Goal: Task Accomplishment & Management: Manage account settings

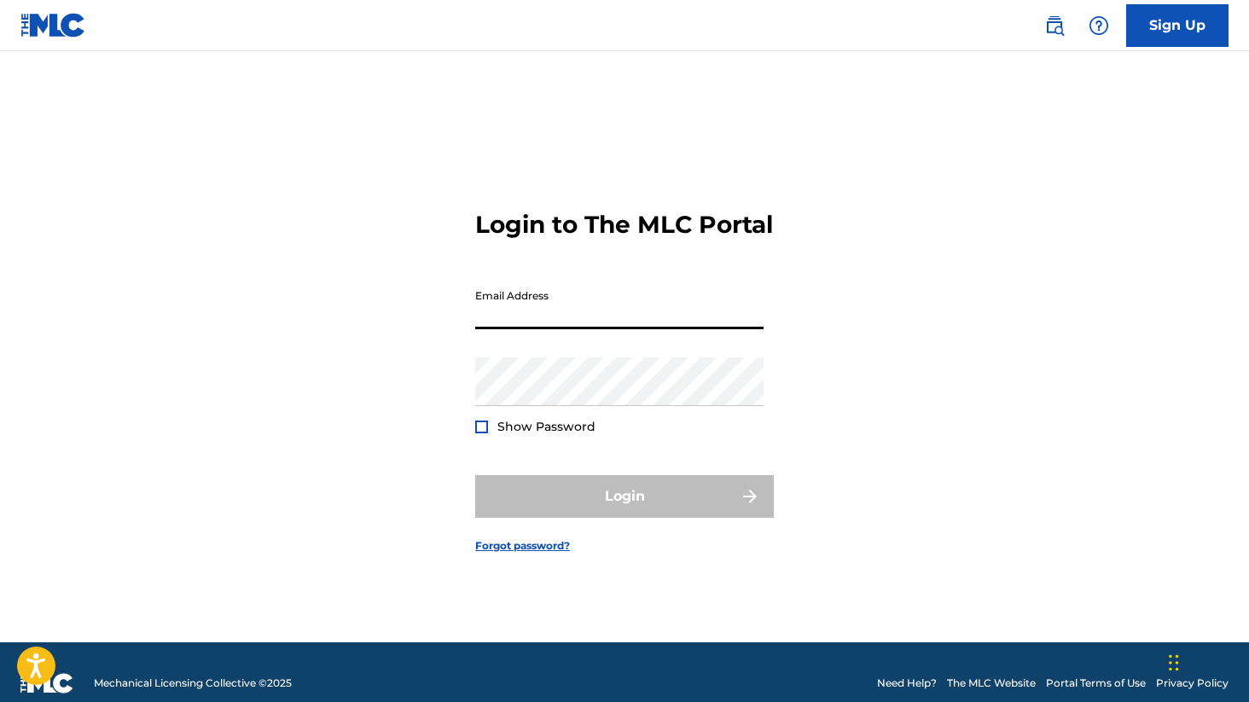
type input "[EMAIL_ADDRESS][DOMAIN_NAME]"
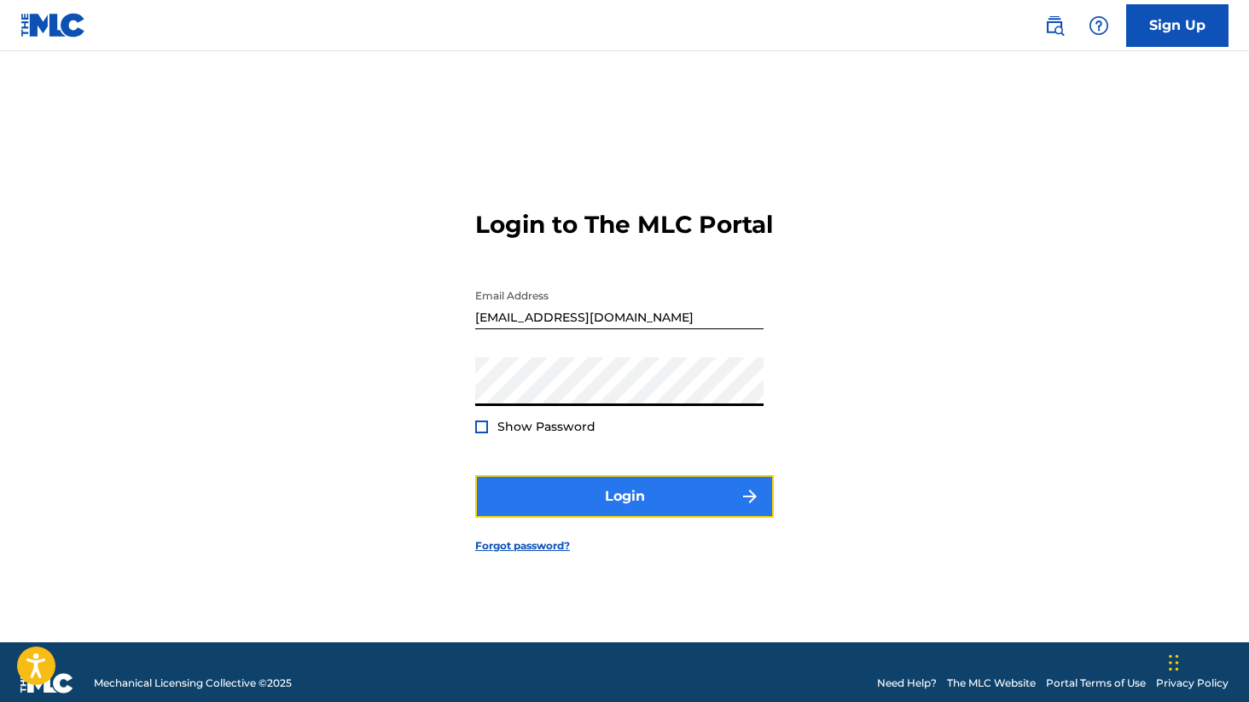
click at [636, 497] on button "Login" at bounding box center [624, 496] width 299 height 43
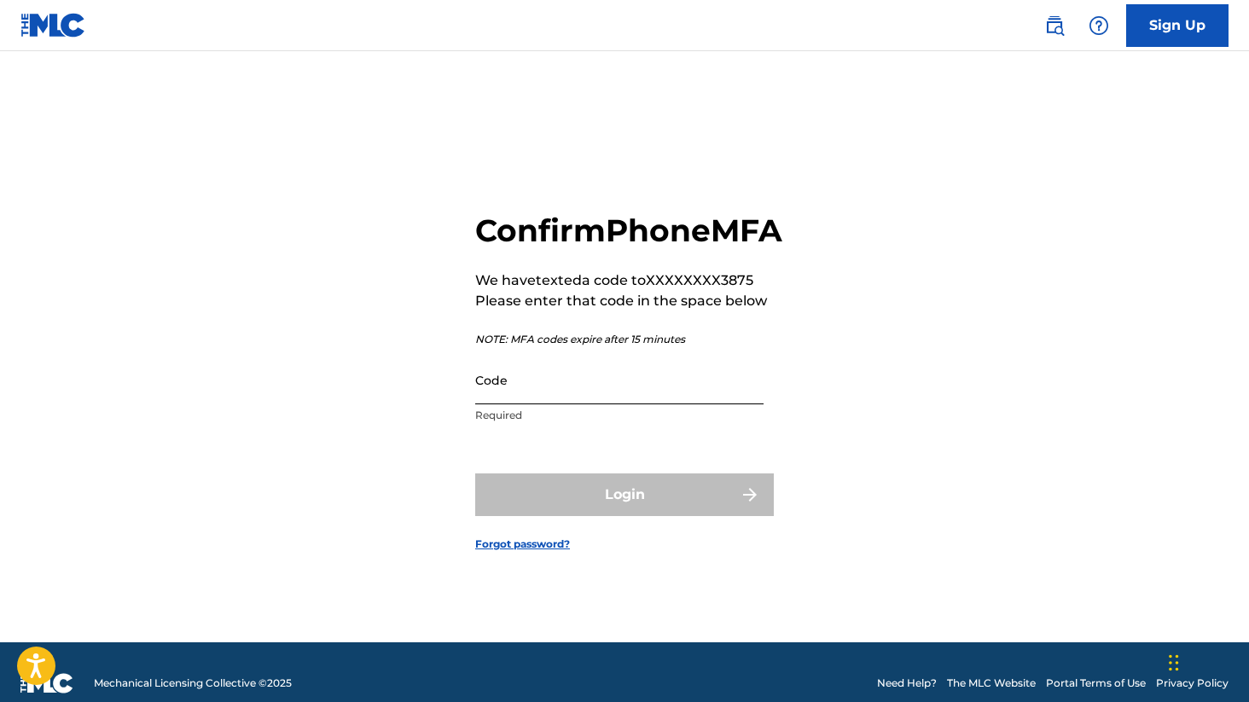
click at [572, 387] on input "Code" at bounding box center [619, 380] width 288 height 49
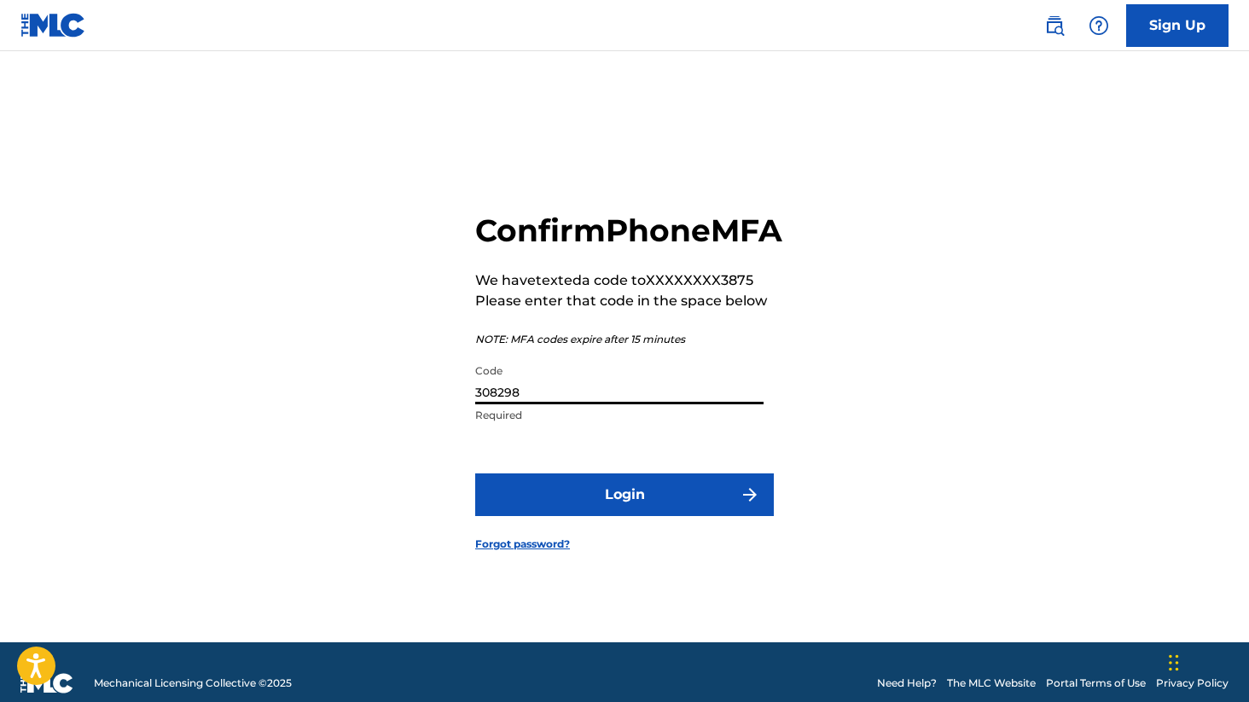
type input "308298"
click at [475, 474] on button "Login" at bounding box center [624, 495] width 299 height 43
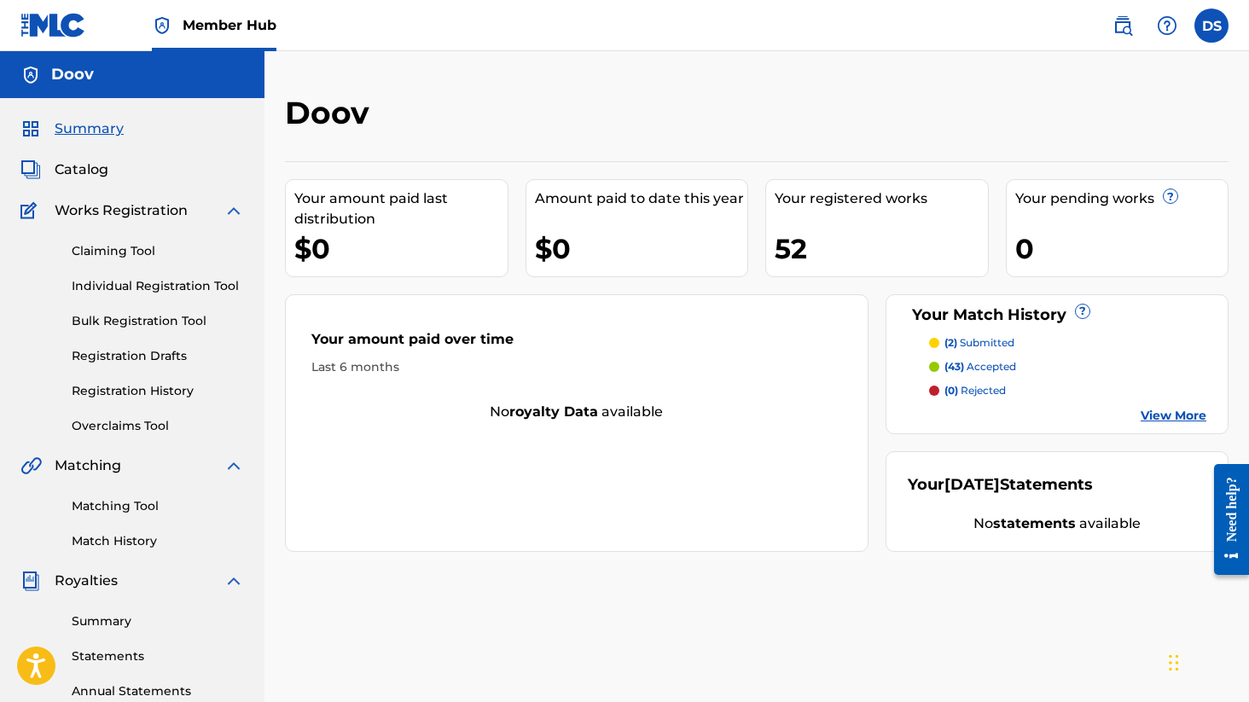
click at [981, 343] on p "(2) submitted" at bounding box center [979, 342] width 70 height 15
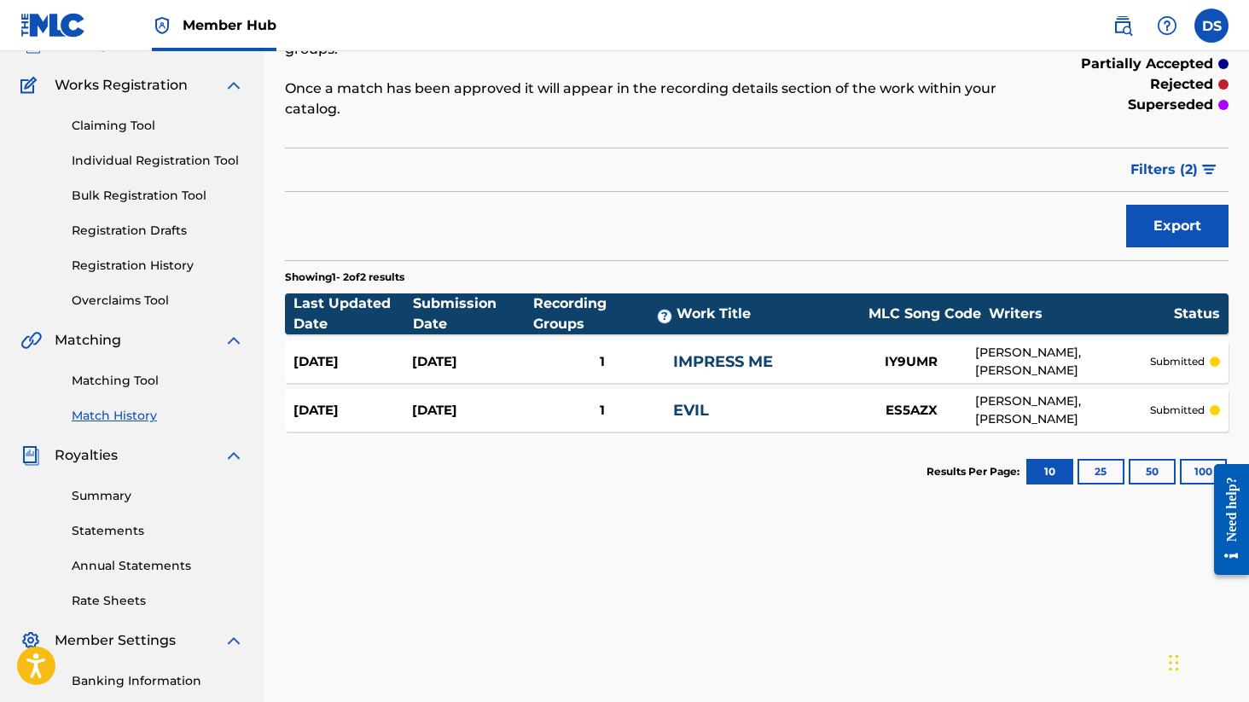
scroll to position [136, 0]
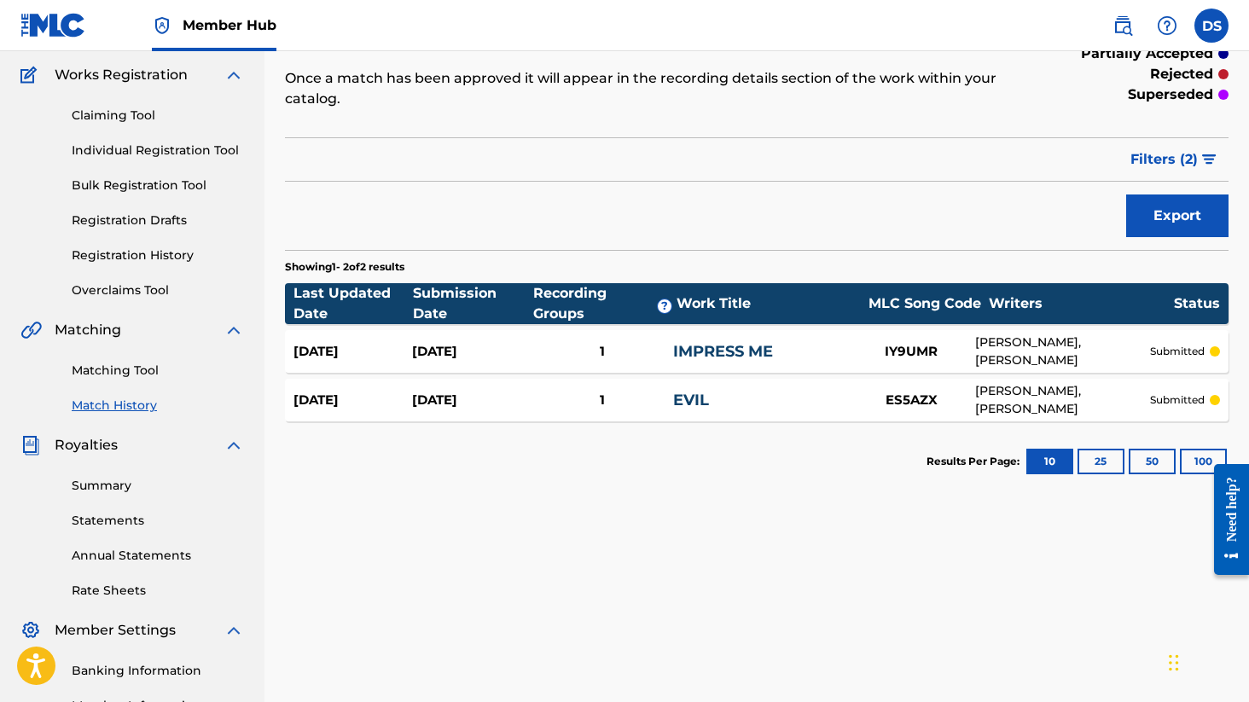
click at [116, 408] on link "Match History" at bounding box center [158, 406] width 172 height 18
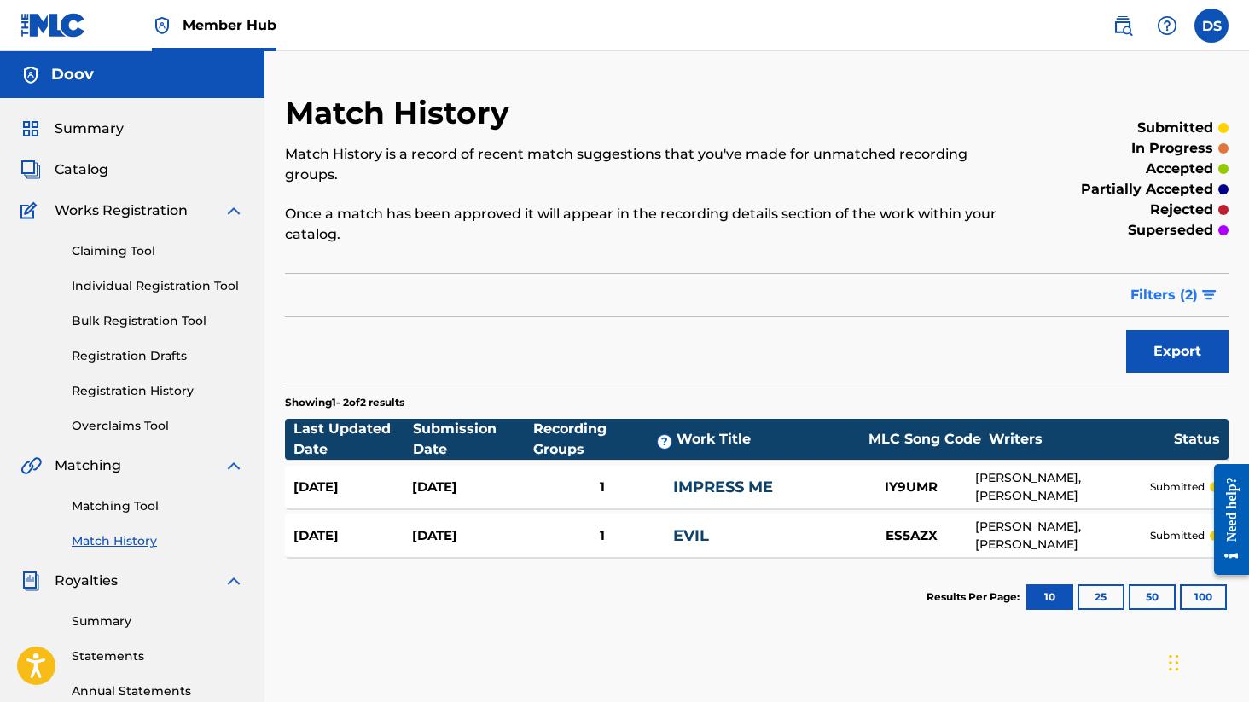
click at [1153, 293] on span "Filters ( 2 )" at bounding box center [1163, 295] width 67 height 20
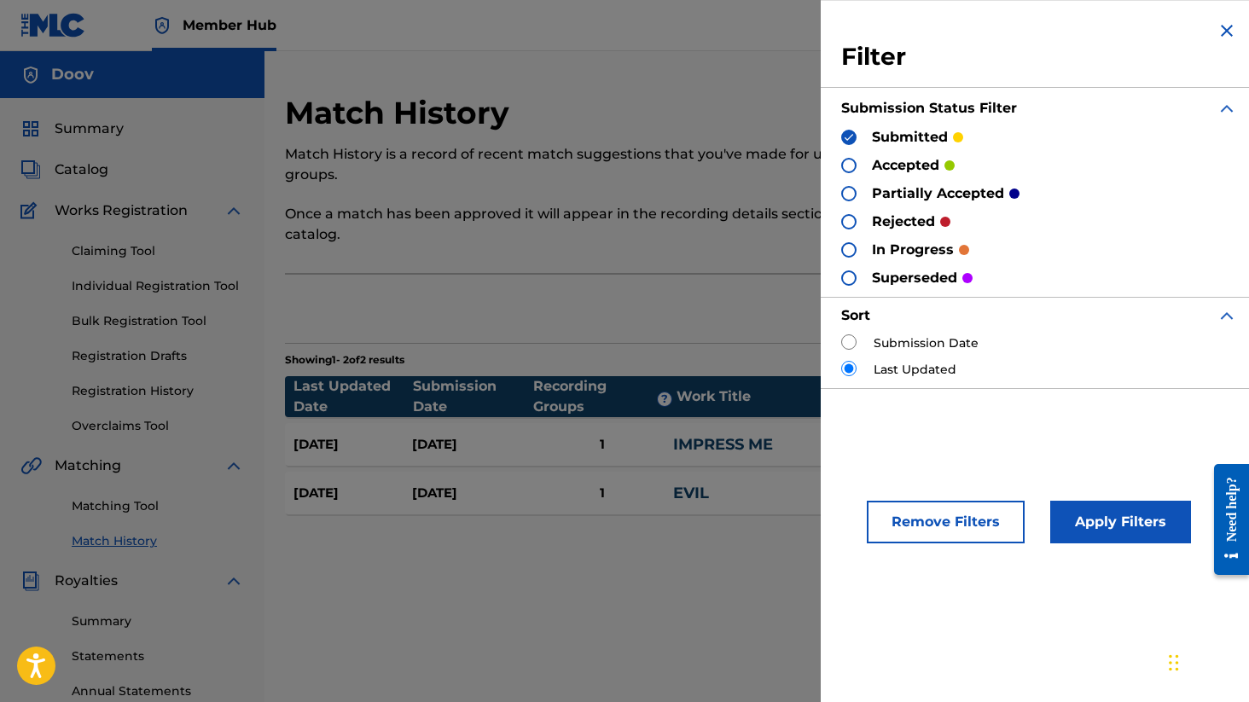
click at [855, 168] on div at bounding box center [848, 165] width 15 height 15
click at [1099, 513] on button "Apply Filters" at bounding box center [1120, 522] width 141 height 43
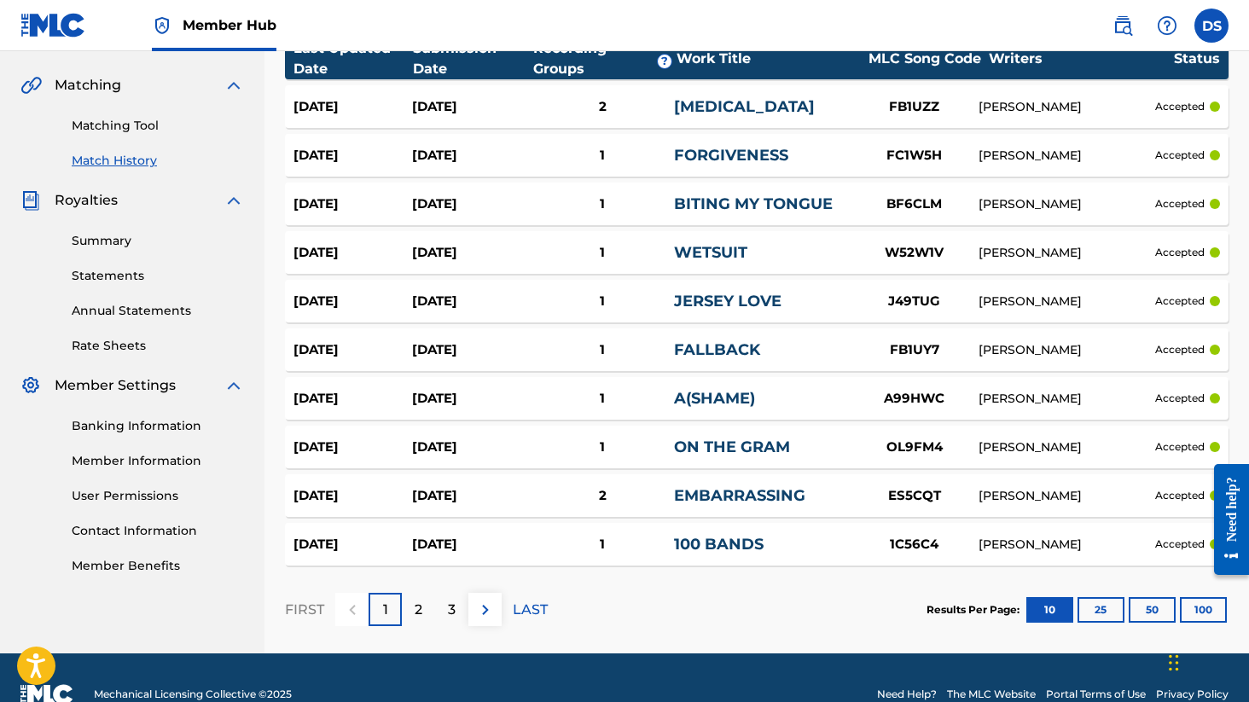
scroll to position [383, 0]
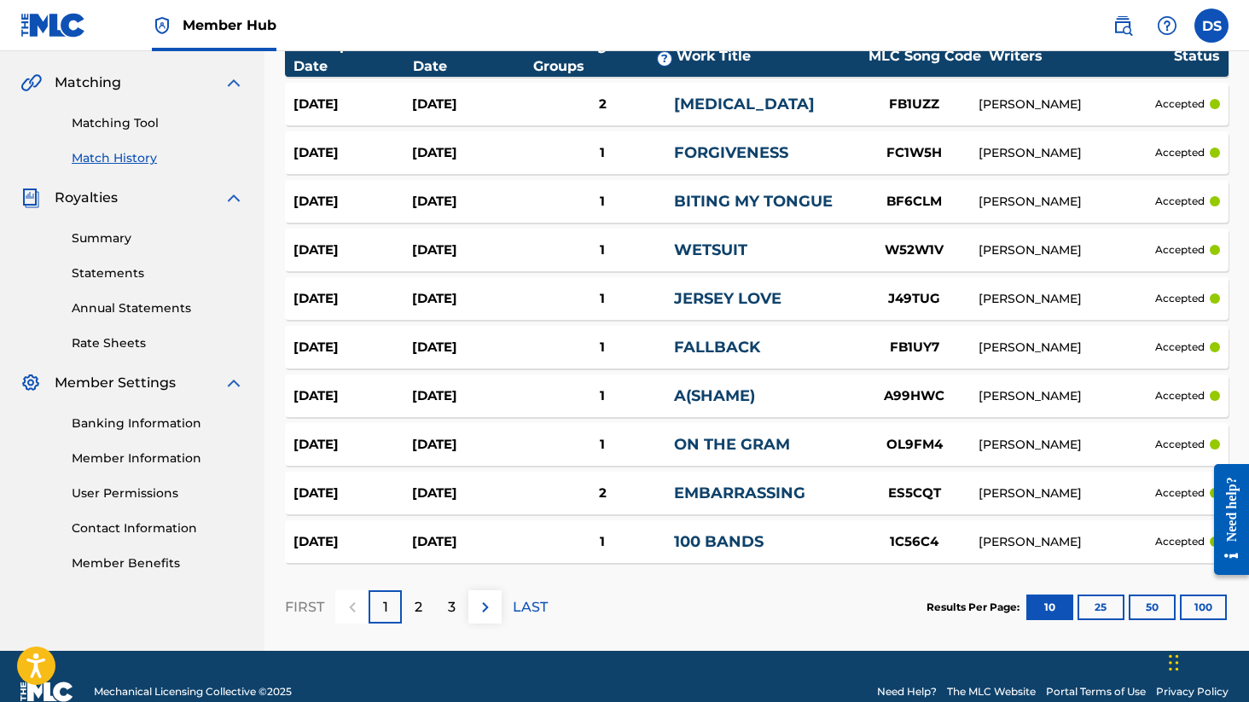
click at [1178, 604] on section "Results Per Page: 10 25 50 100" at bounding box center [1078, 608] width 302 height 26
click at [1196, 607] on button "100" at bounding box center [1203, 608] width 47 height 26
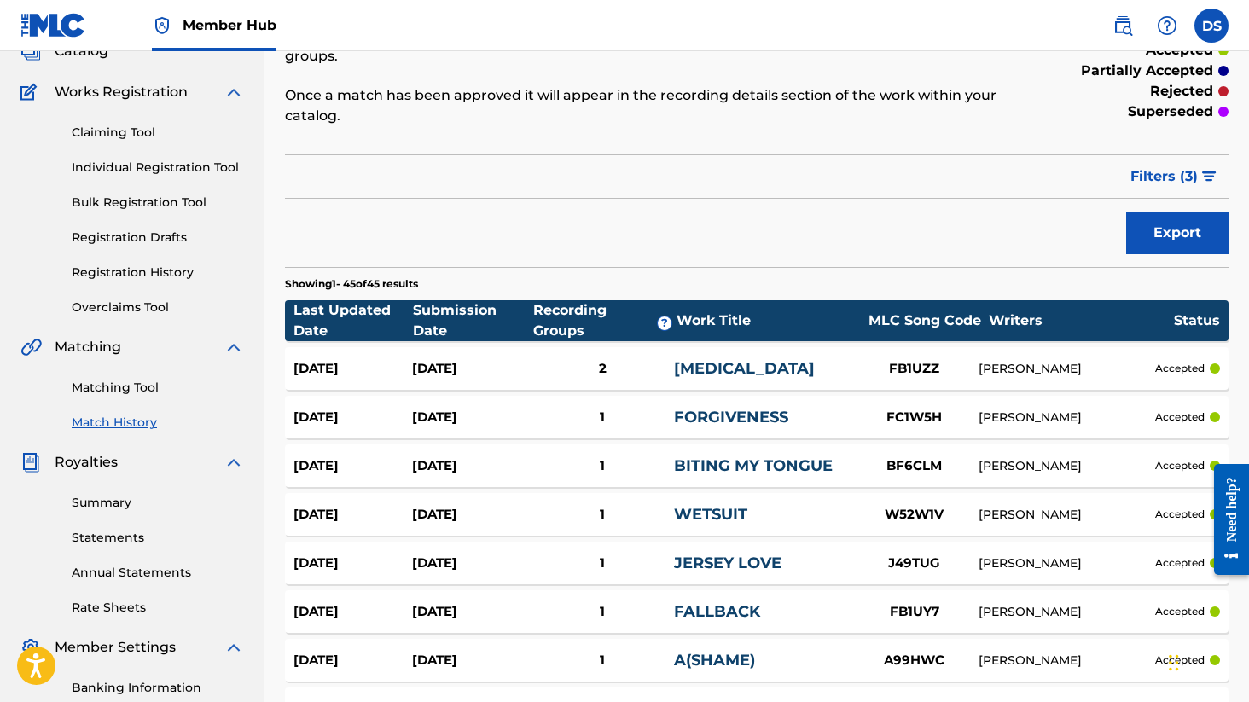
scroll to position [0, 0]
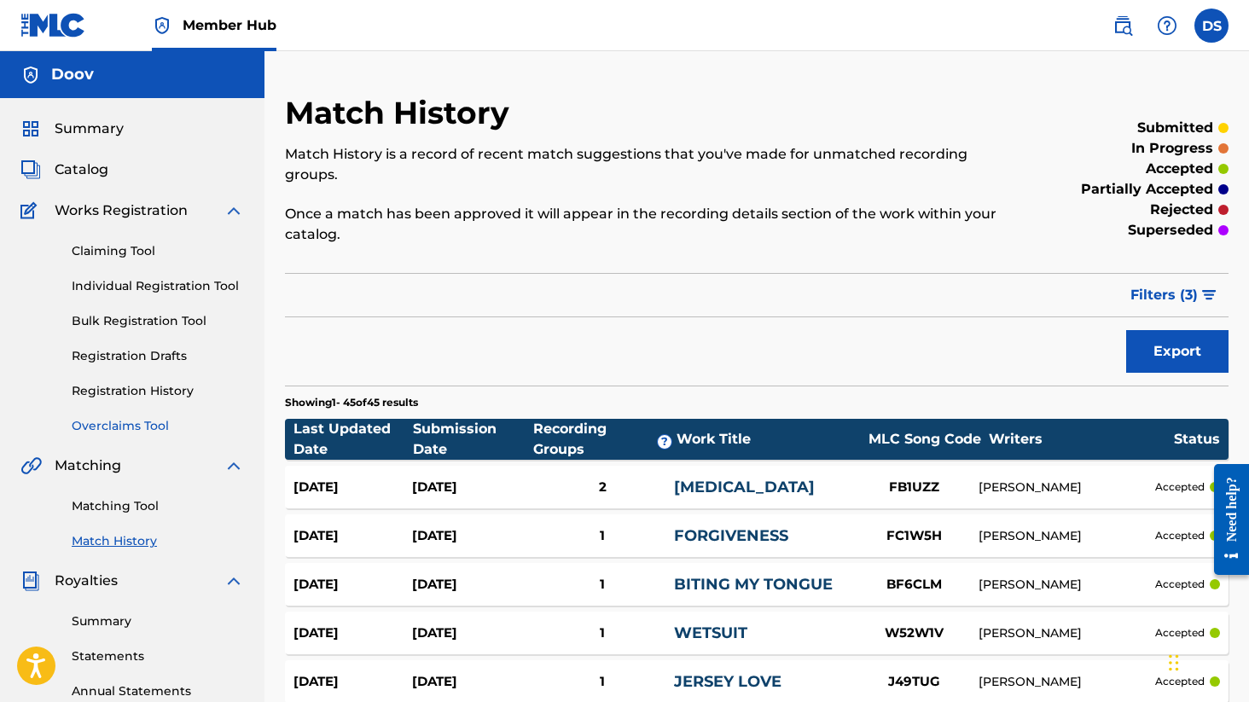
click at [149, 425] on link "Overclaims Tool" at bounding box center [158, 426] width 172 height 18
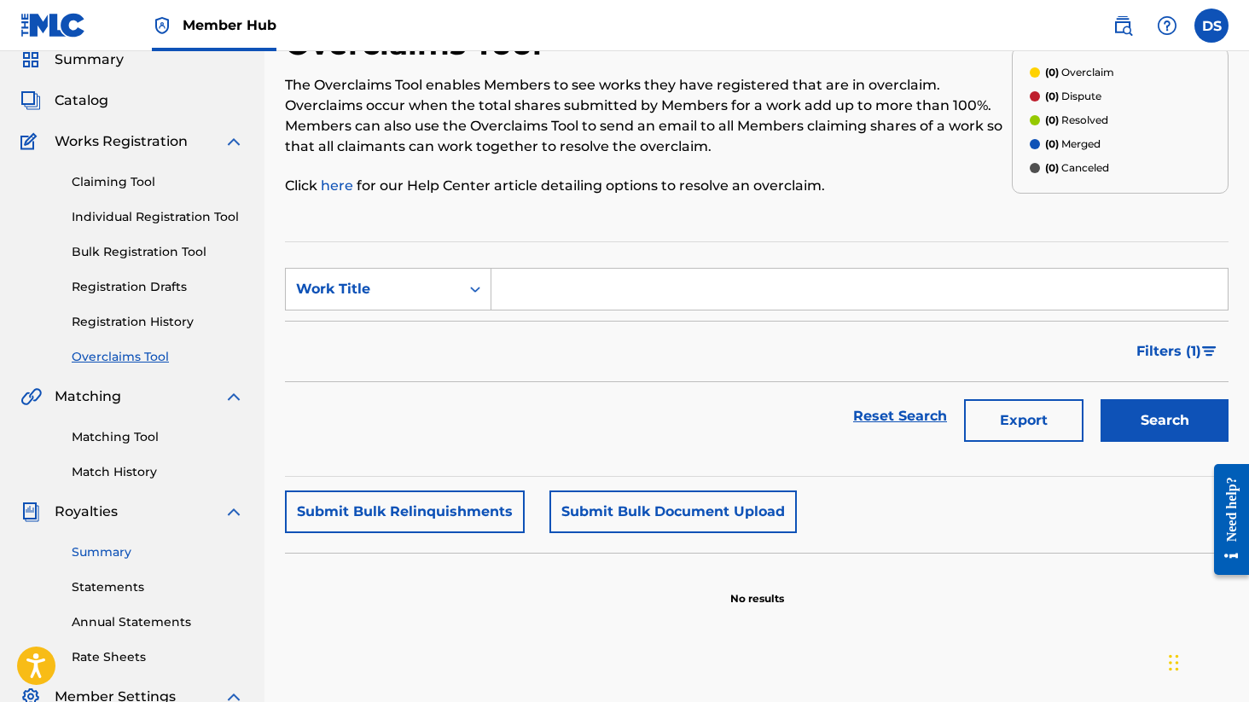
scroll to position [97, 0]
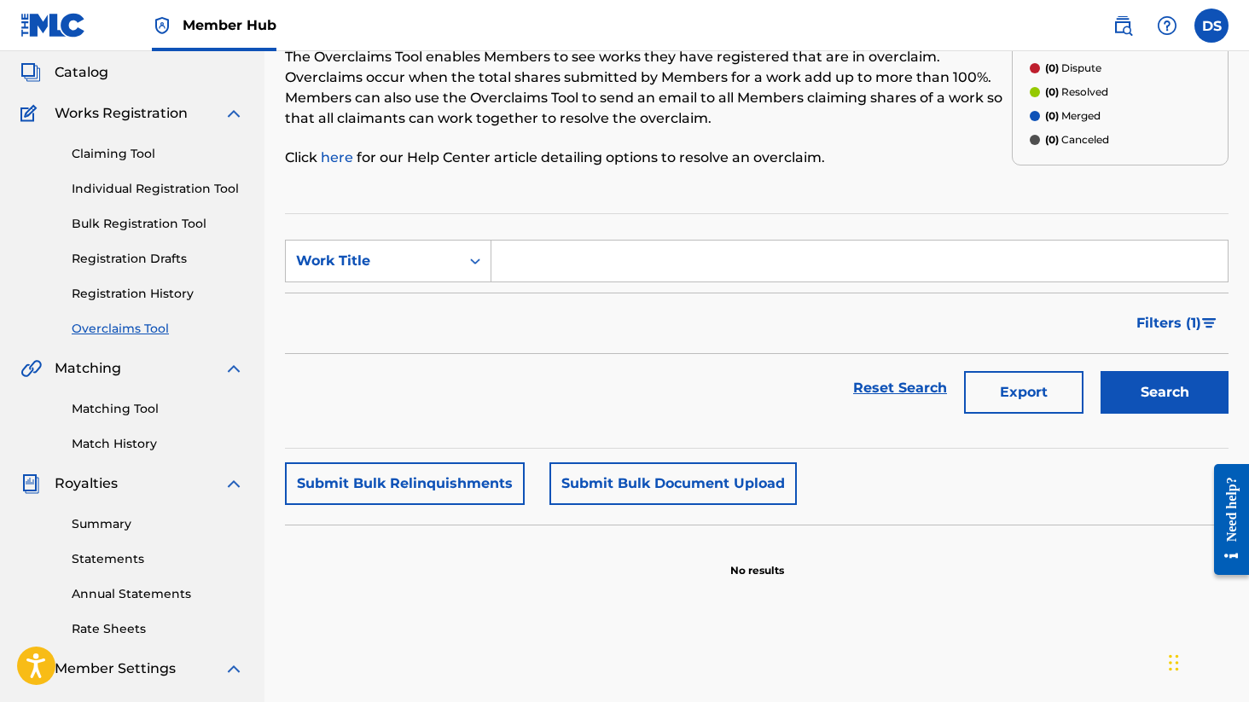
click at [119, 574] on div "Summary Statements Annual Statements Rate Sheets" at bounding box center [132, 566] width 224 height 144
click at [113, 562] on link "Statements" at bounding box center [158, 559] width 172 height 18
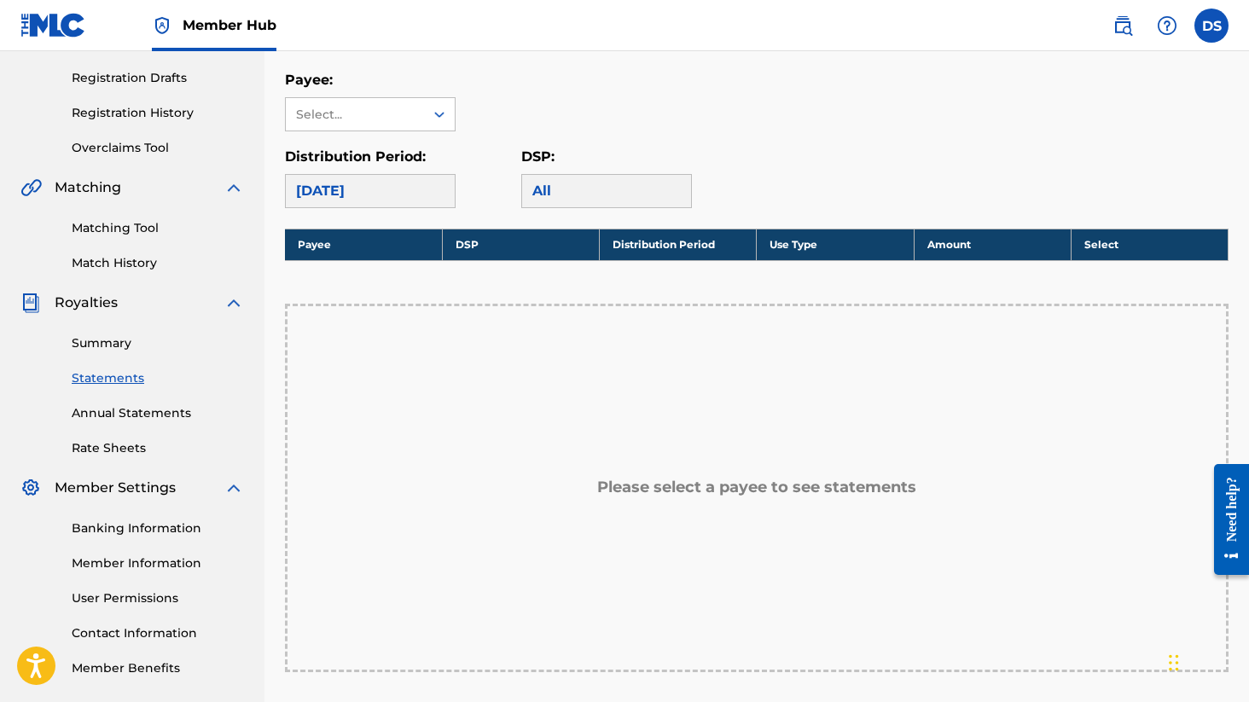
scroll to position [295, 0]
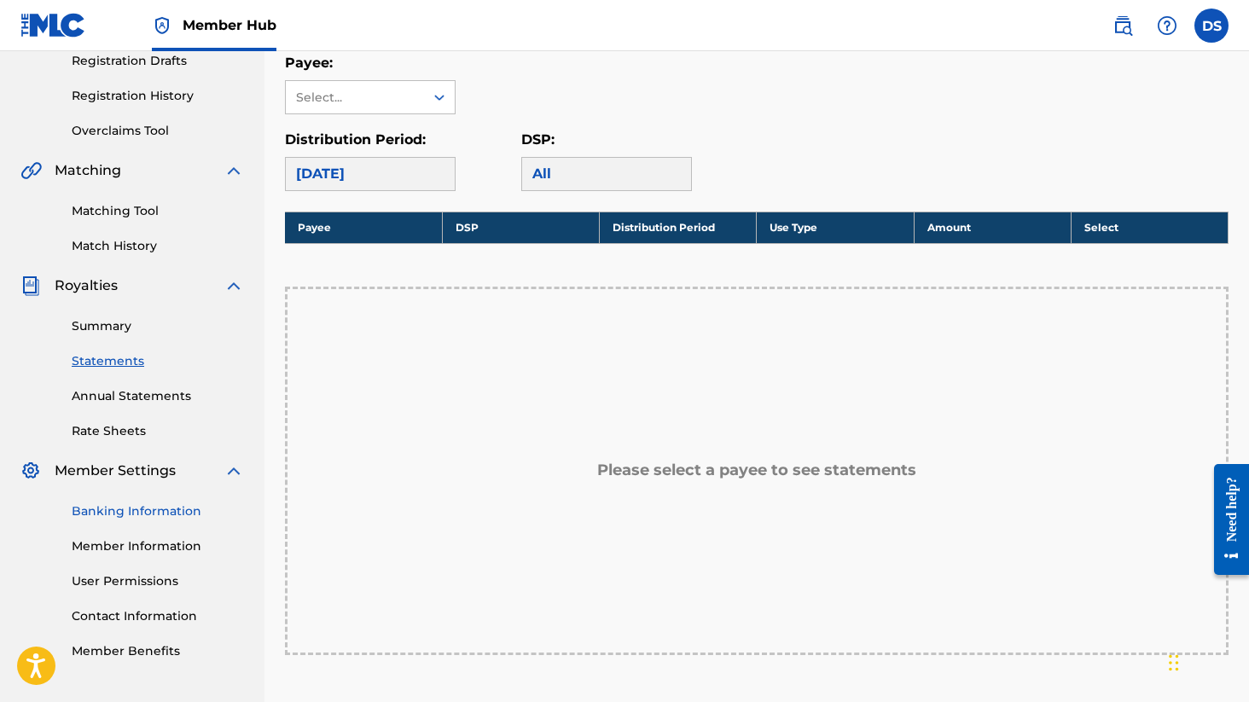
click at [165, 518] on link "Banking Information" at bounding box center [158, 512] width 172 height 18
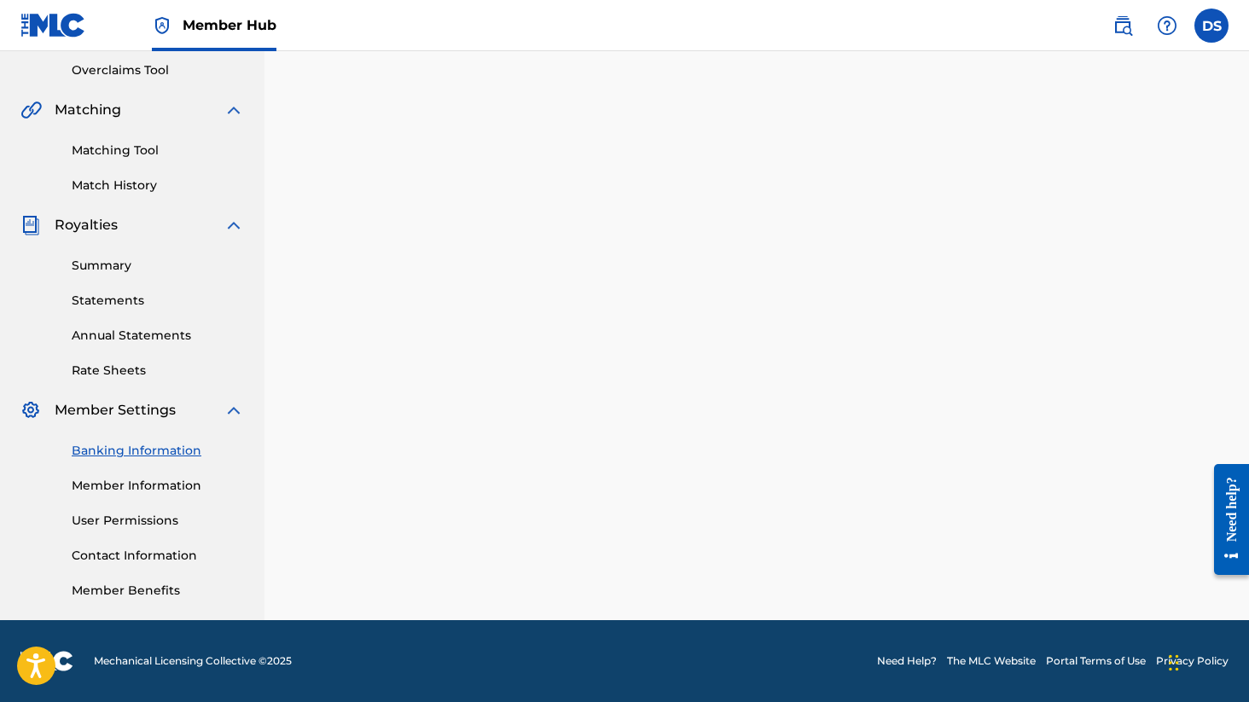
scroll to position [356, 0]
click at [146, 452] on link "Banking Information" at bounding box center [158, 451] width 172 height 18
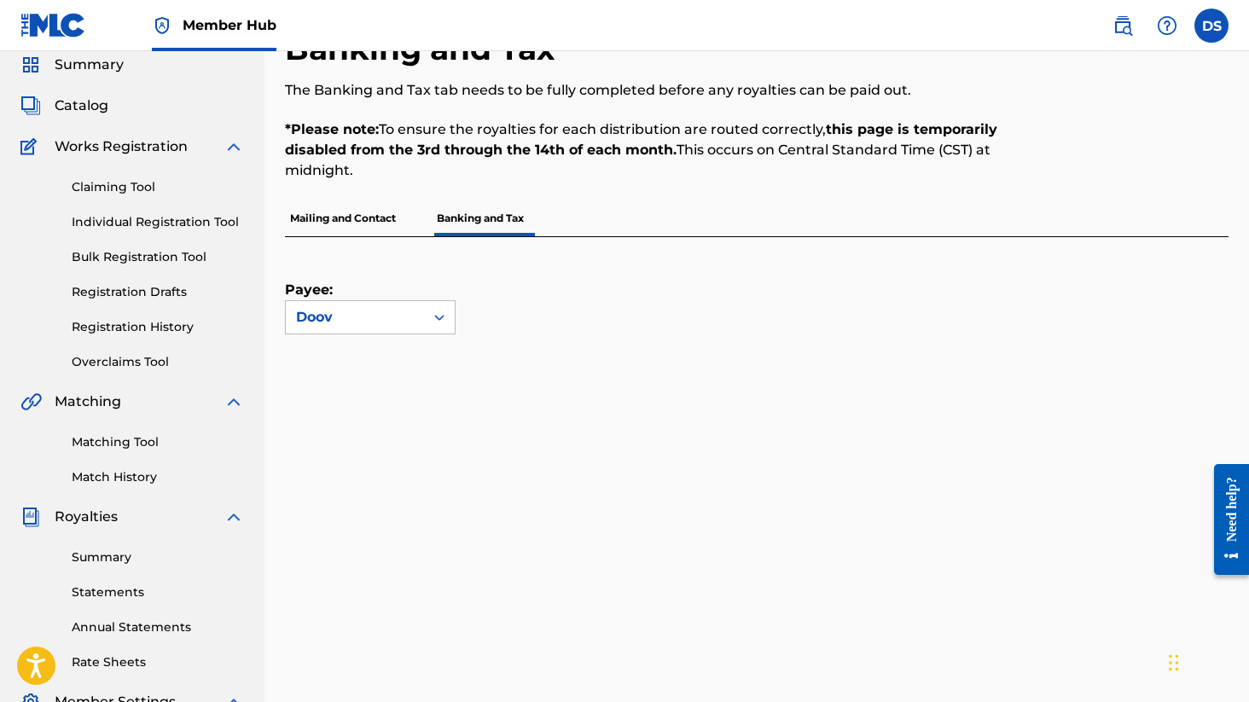
scroll to position [49, 0]
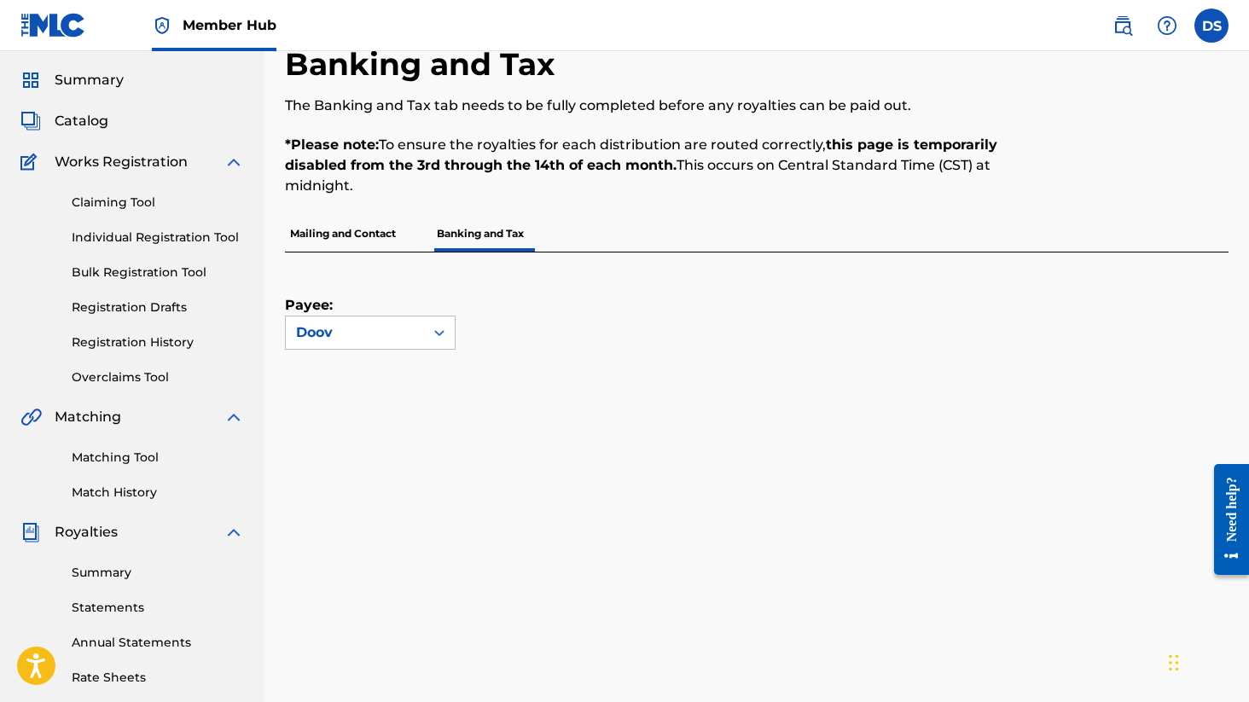
click at [347, 242] on p "Mailing and Contact" at bounding box center [343, 234] width 116 height 36
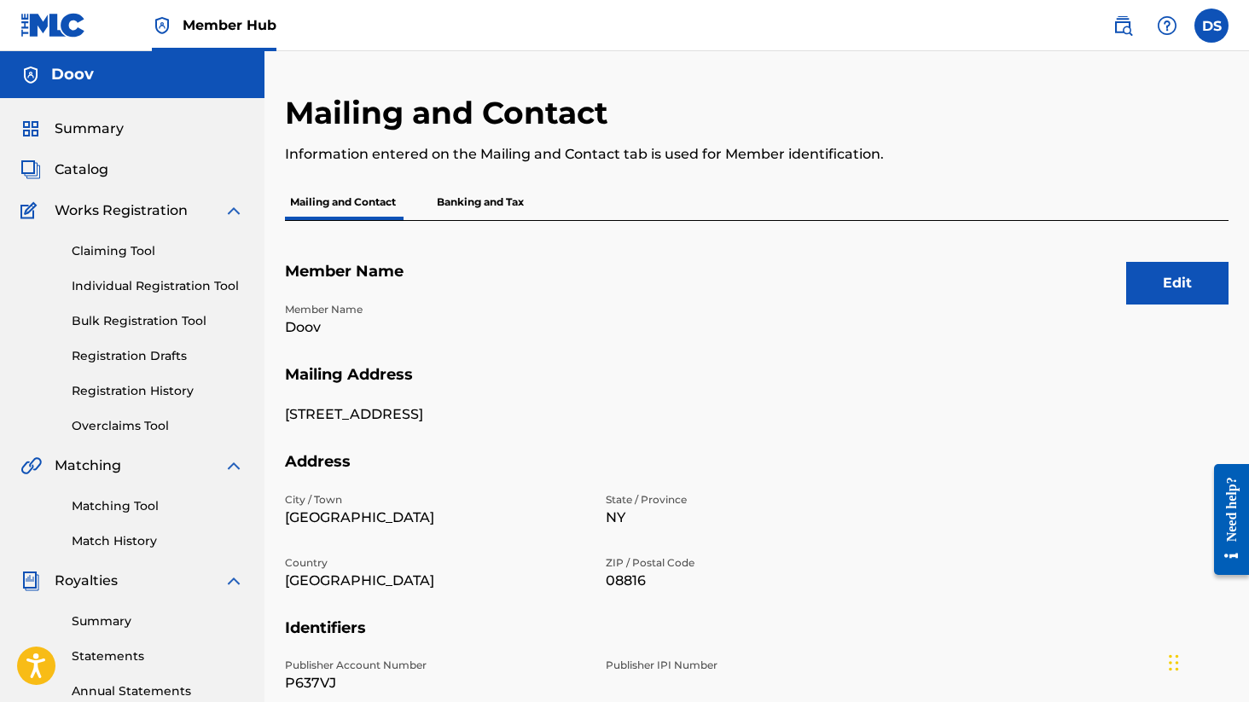
click at [474, 202] on p "Banking and Tax" at bounding box center [480, 202] width 97 height 36
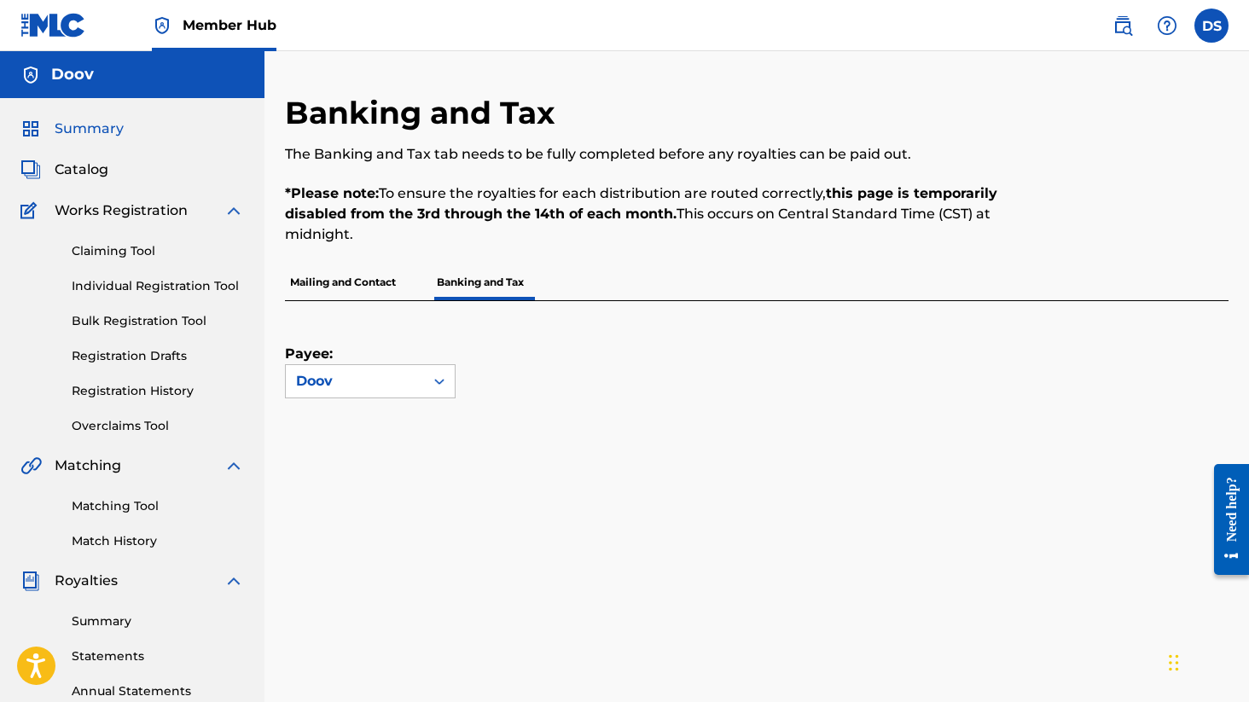
click at [89, 131] on span "Summary" at bounding box center [89, 129] width 69 height 20
